Goal: Check status: Check status

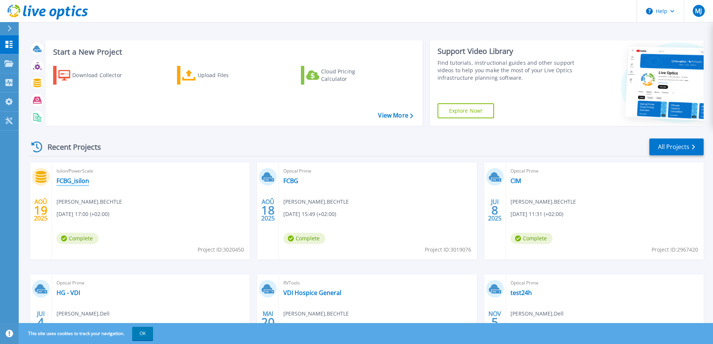
click at [76, 180] on link "FCBG_isilon" at bounding box center [73, 180] width 33 height 7
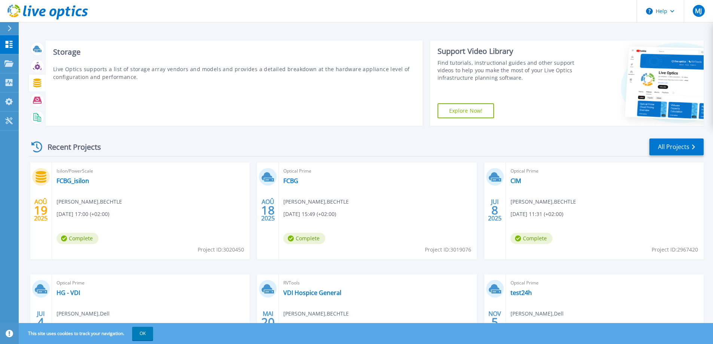
click at [36, 80] on icon at bounding box center [37, 83] width 8 height 9
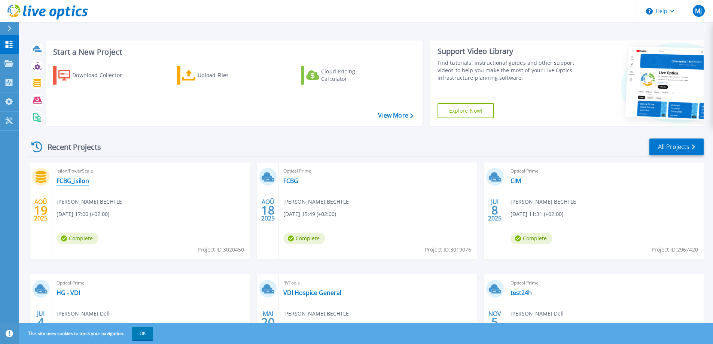
click at [76, 183] on link "FCBG_isilon" at bounding box center [73, 180] width 33 height 7
click at [70, 177] on link "FCBG_isilon" at bounding box center [73, 180] width 33 height 7
